Goal: Connect with others: Connect with others

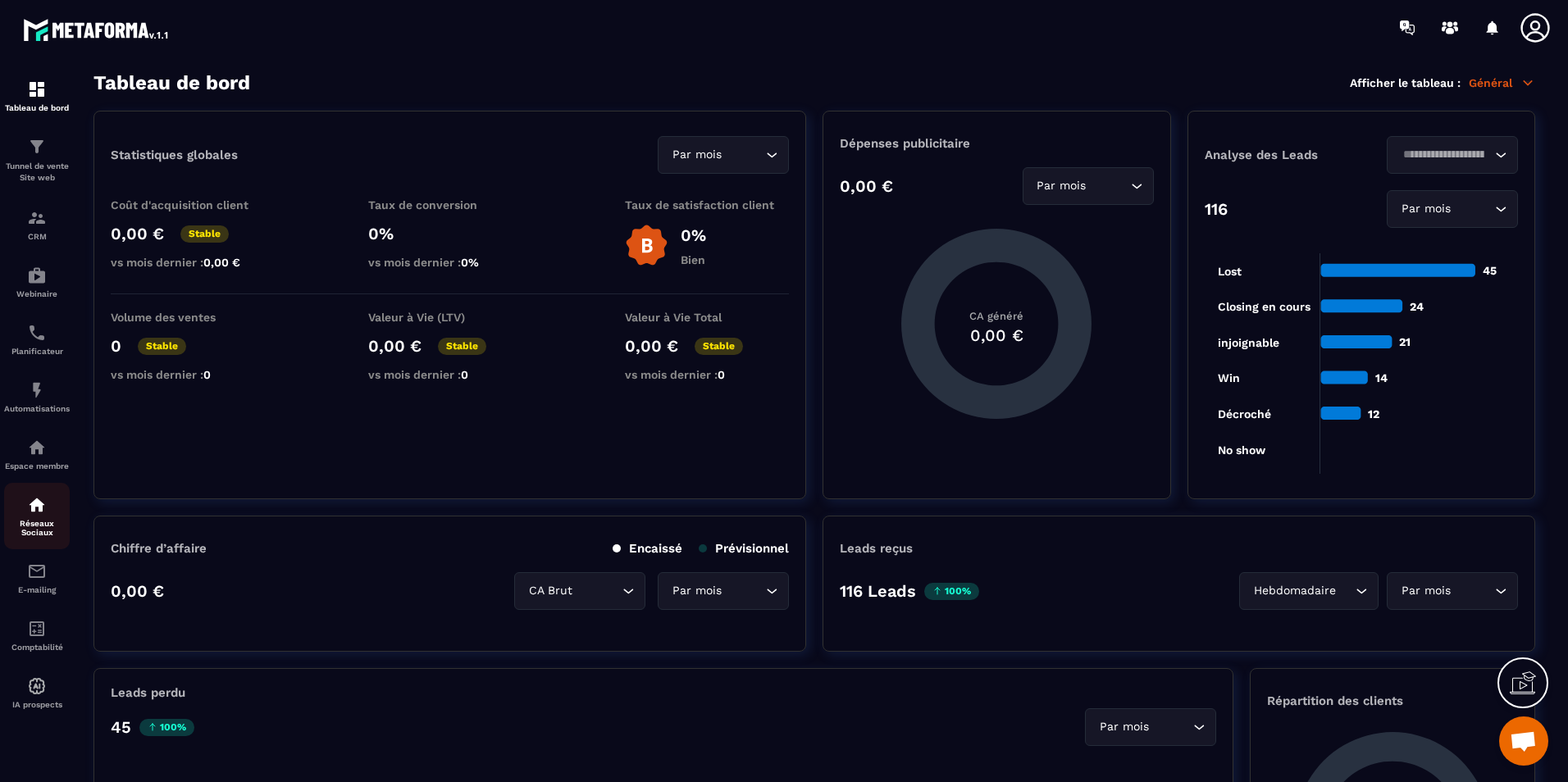
click at [45, 512] on img at bounding box center [37, 505] width 20 height 20
